Goal: Transaction & Acquisition: Book appointment/travel/reservation

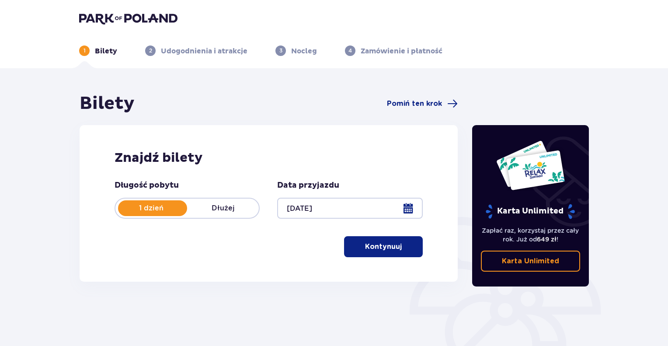
click at [397, 243] on button "Kontynuuj" at bounding box center [383, 246] width 79 height 21
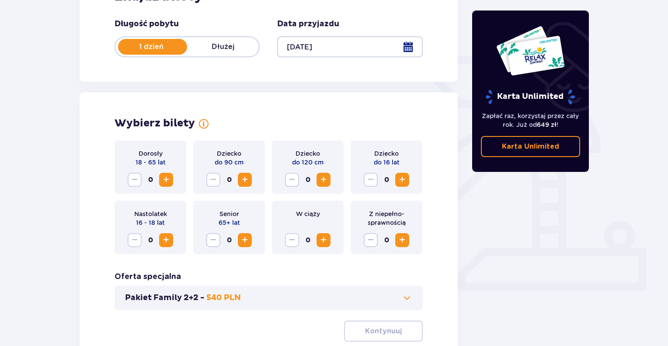
scroll to position [146, 0]
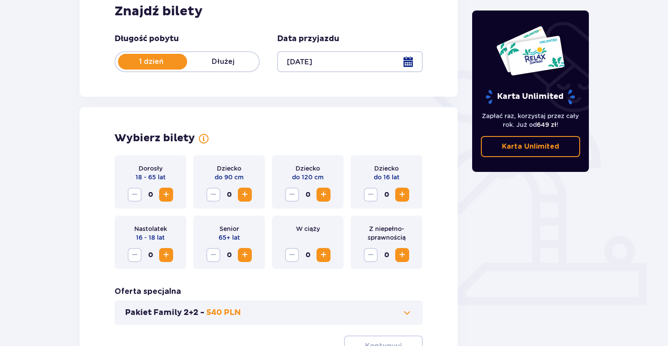
click at [166, 192] on span "Zwiększ" at bounding box center [166, 194] width 10 height 10
click at [167, 194] on span "Zwiększ" at bounding box center [166, 194] width 10 height 10
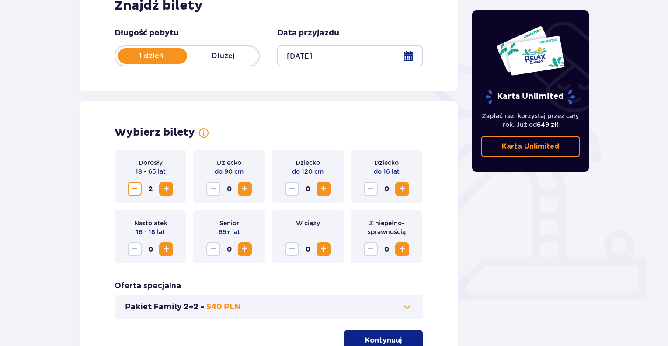
scroll to position [234, 0]
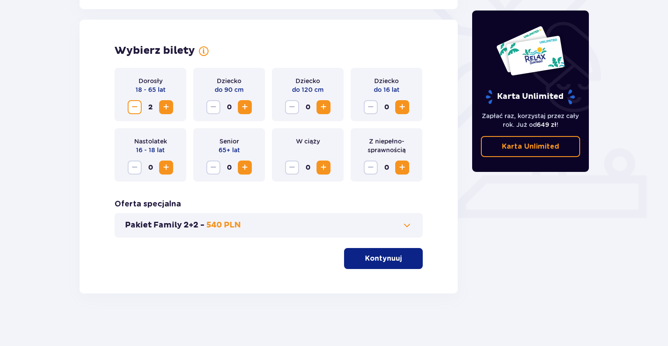
click at [362, 264] on button "Kontynuuj" at bounding box center [383, 258] width 79 height 21
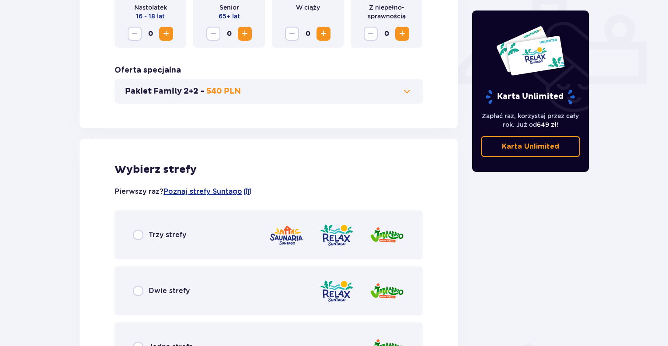
scroll to position [441, 0]
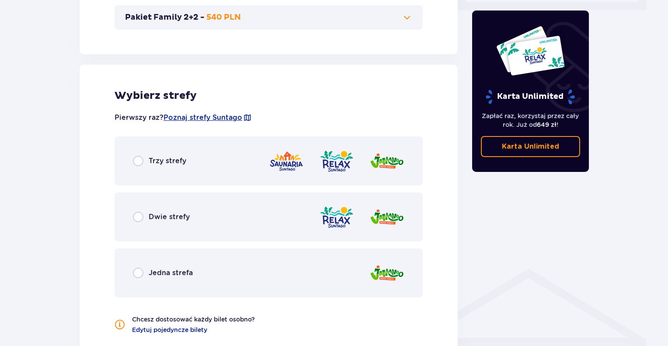
click at [141, 157] on input "radio" at bounding box center [138, 161] width 10 height 10
radio input "true"
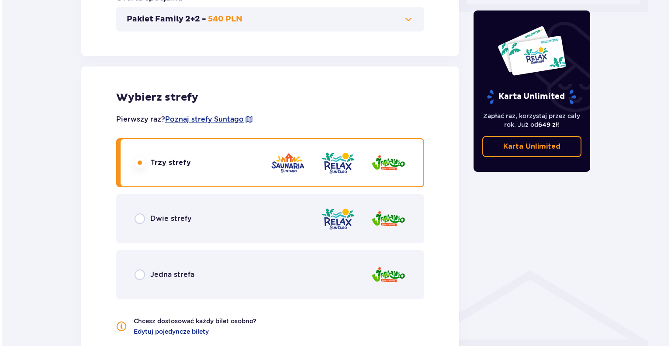
scroll to position [396, 0]
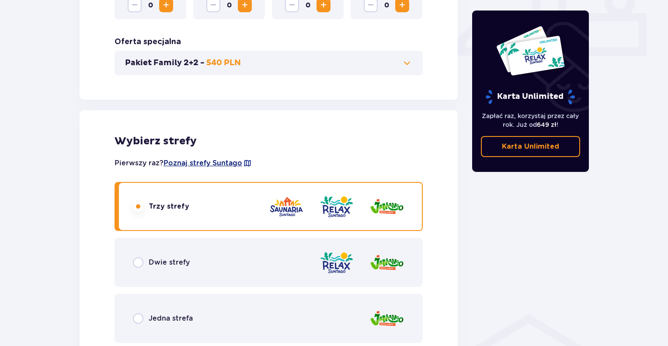
click at [215, 161] on span "Poznaj strefy Suntago" at bounding box center [202, 163] width 79 height 10
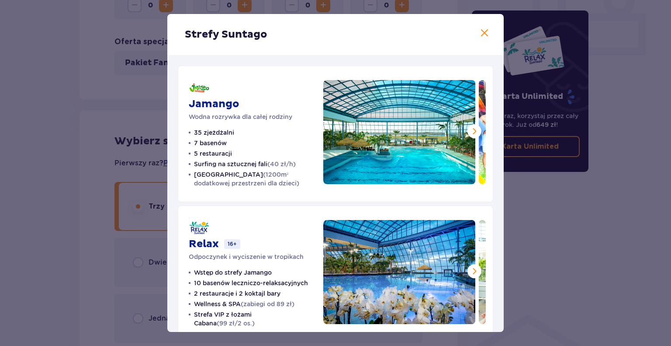
click at [473, 131] on span at bounding box center [474, 131] width 10 height 10
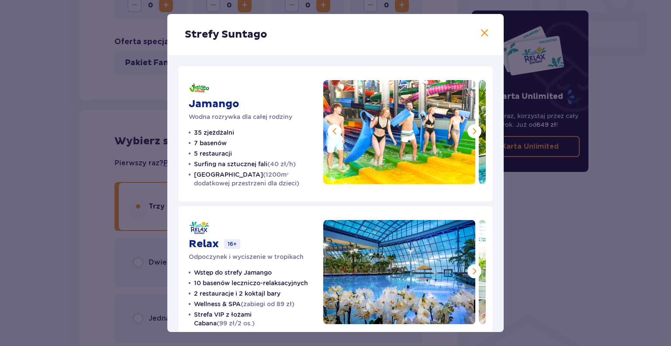
click at [473, 131] on span at bounding box center [474, 131] width 10 height 10
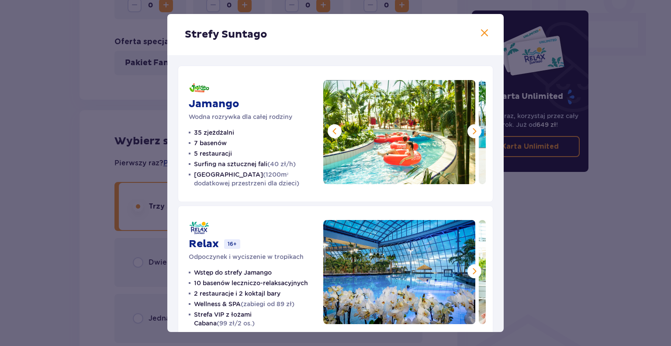
click at [473, 128] on span at bounding box center [474, 131] width 10 height 10
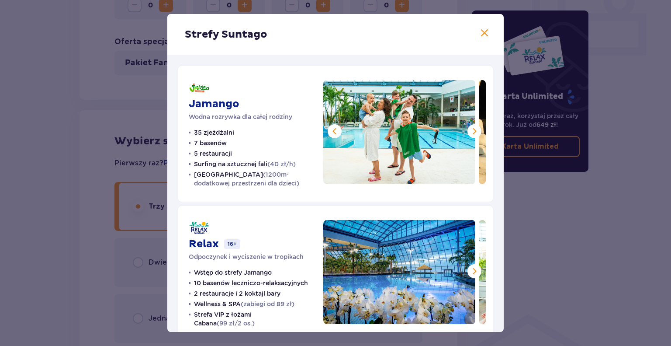
click at [473, 127] on span at bounding box center [474, 131] width 10 height 10
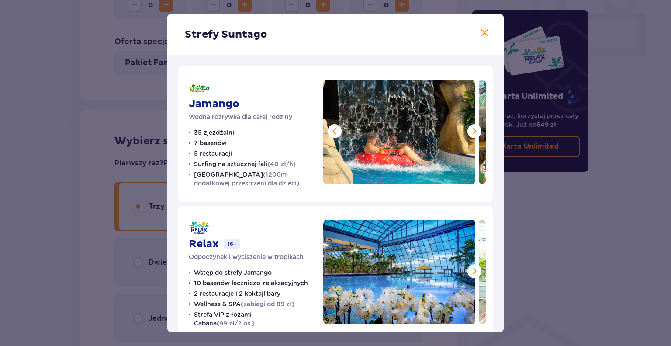
click at [470, 132] on span at bounding box center [474, 131] width 10 height 10
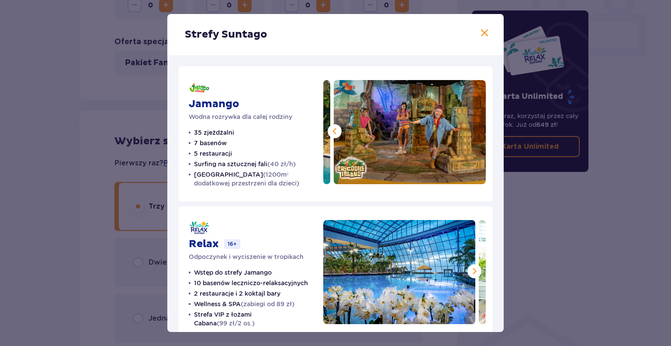
click at [469, 133] on img at bounding box center [410, 132] width 152 height 104
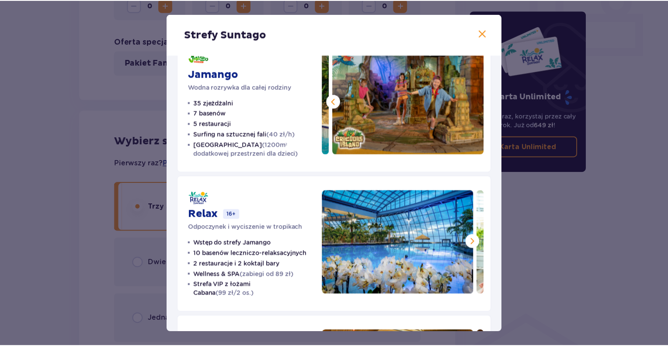
scroll to position [87, 0]
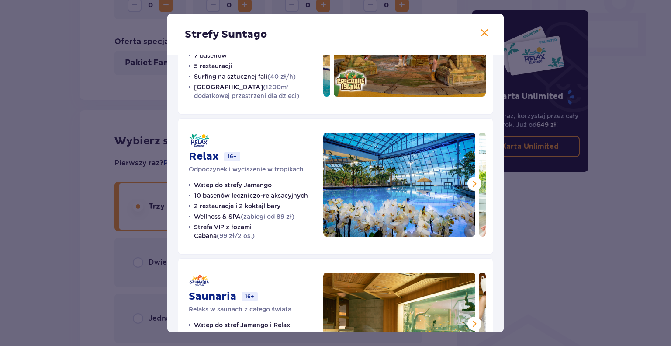
click at [472, 184] on span at bounding box center [474, 183] width 10 height 10
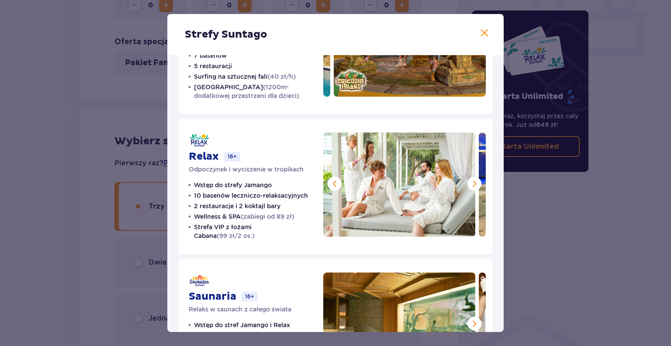
click at [472, 185] on span at bounding box center [474, 183] width 10 height 10
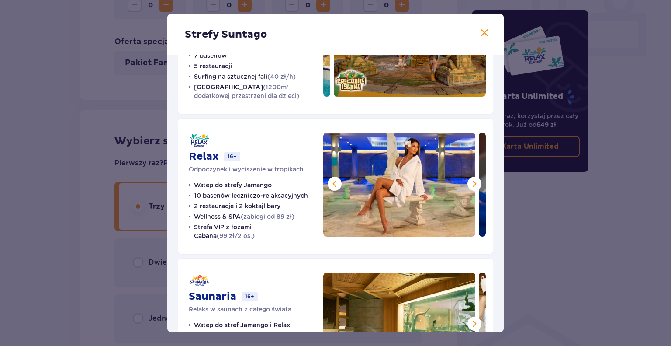
click at [472, 185] on span at bounding box center [474, 183] width 10 height 10
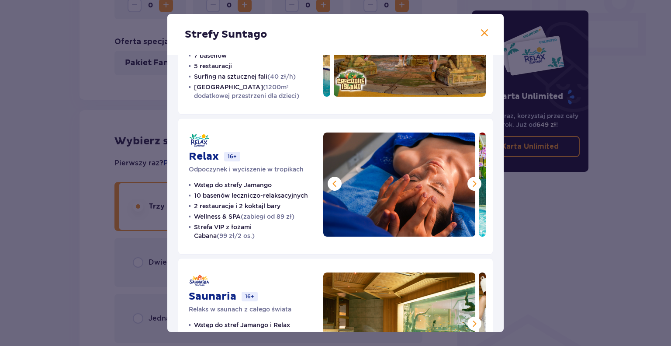
click at [472, 185] on span at bounding box center [474, 183] width 10 height 10
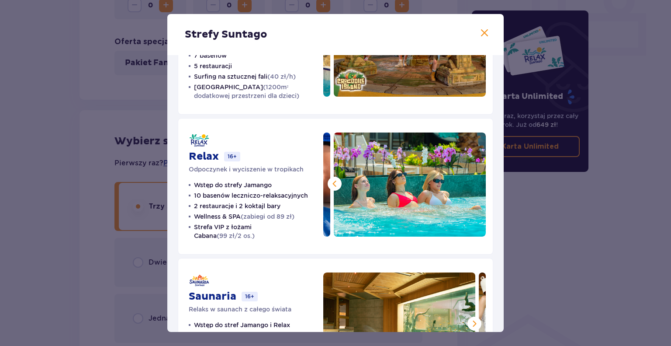
click at [479, 33] on span at bounding box center [484, 33] width 10 height 10
